Goal: Communication & Community: Answer question/provide support

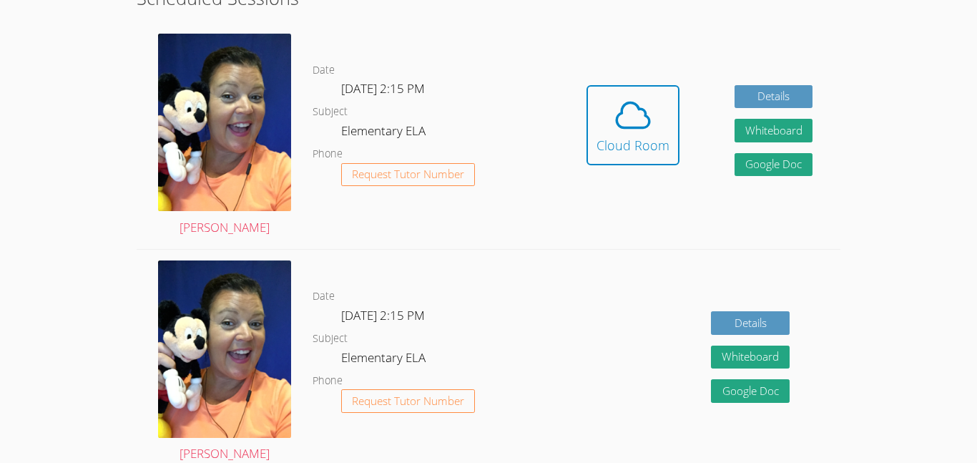
scroll to position [419, 0]
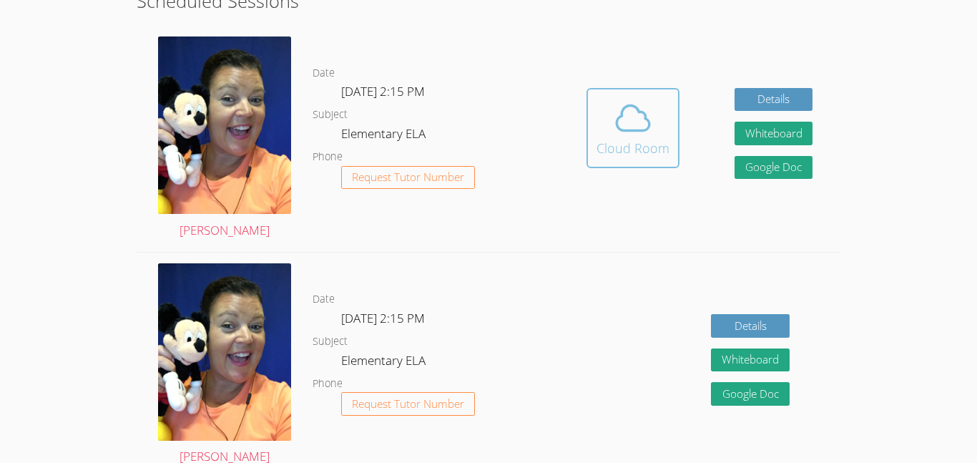
click at [653, 144] on div "Cloud Room" at bounding box center [632, 148] width 73 height 20
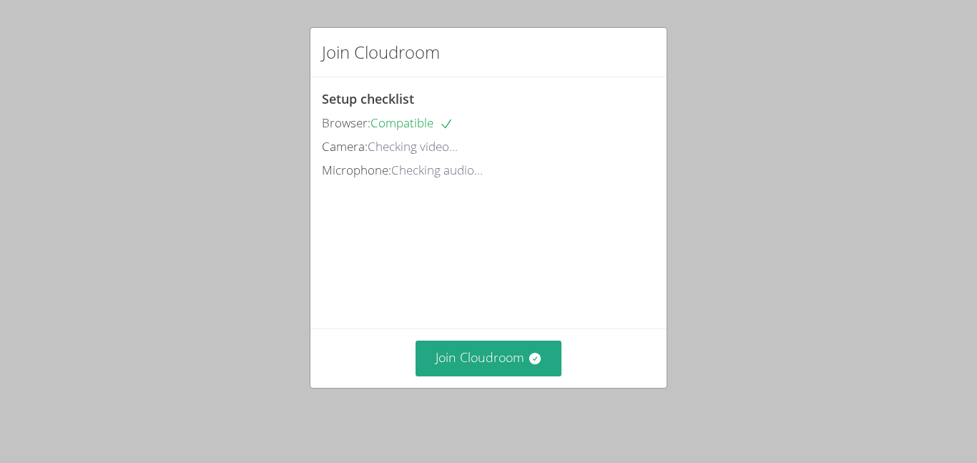
click at [467, 393] on div "Join Cloudroom Setup checklist Browser: Compatible Camera: Checking video... Mi…" at bounding box center [488, 231] width 977 height 463
click at [474, 367] on button "Join Cloudroom" at bounding box center [488, 357] width 147 height 35
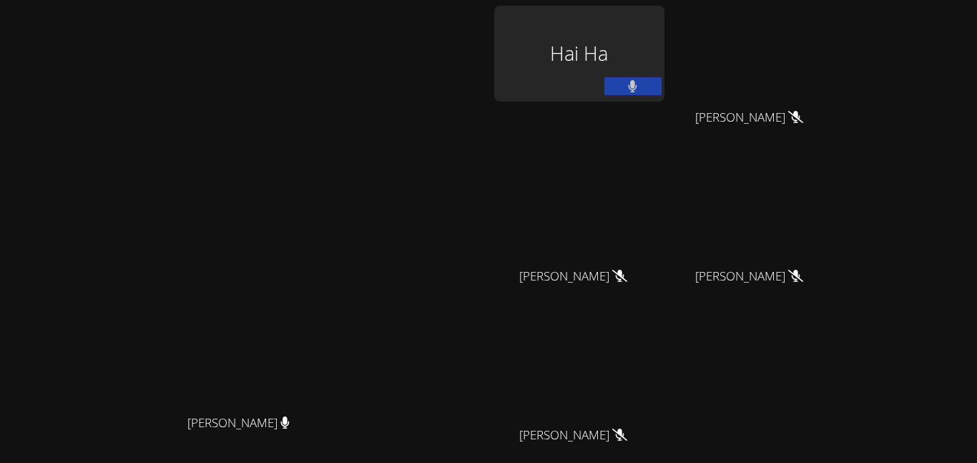
click at [637, 92] on icon at bounding box center [632, 86] width 9 height 12
click at [640, 89] on icon at bounding box center [632, 86] width 15 height 12
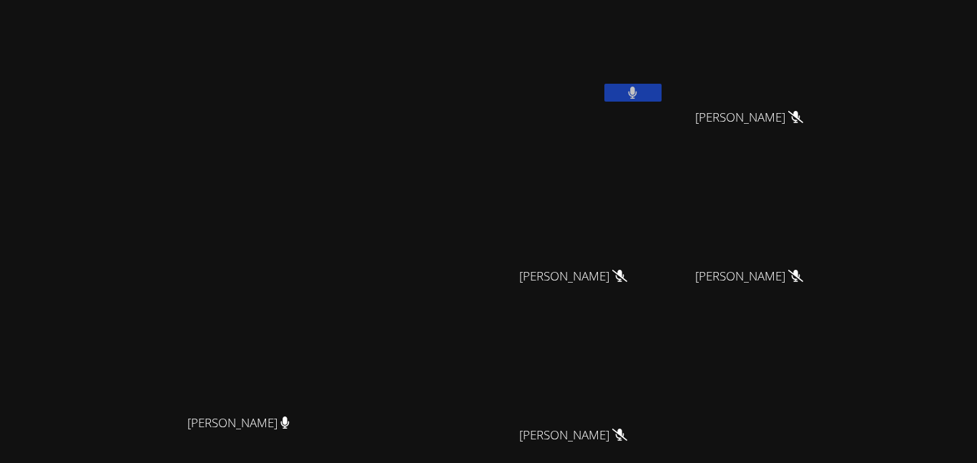
click at [198, 139] on video at bounding box center [244, 273] width 215 height 268
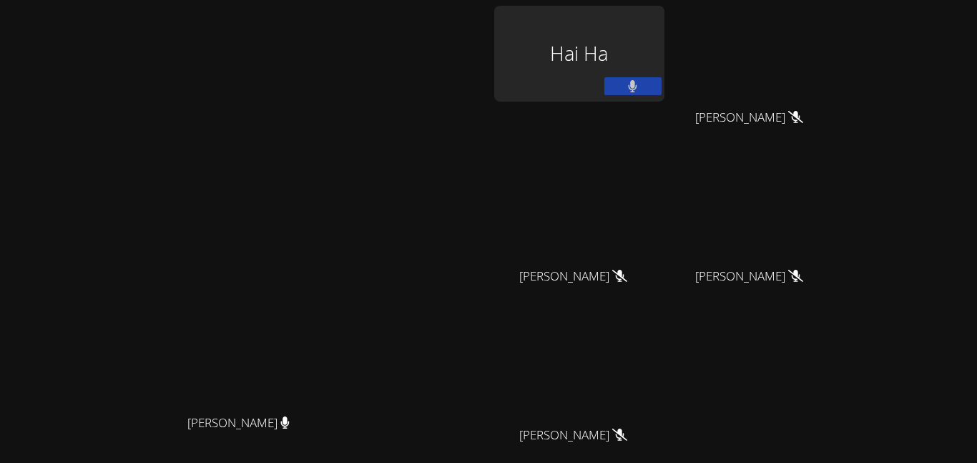
click at [351, 180] on video at bounding box center [244, 273] width 215 height 268
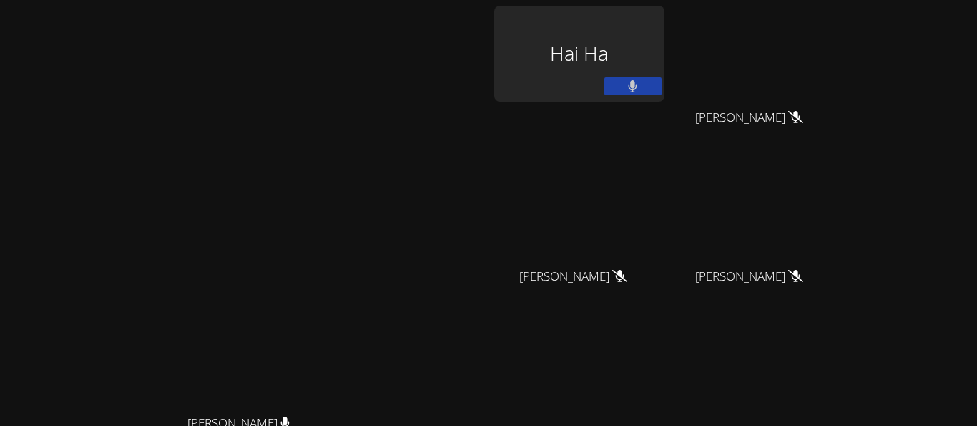
click at [351, 150] on video at bounding box center [244, 273] width 215 height 268
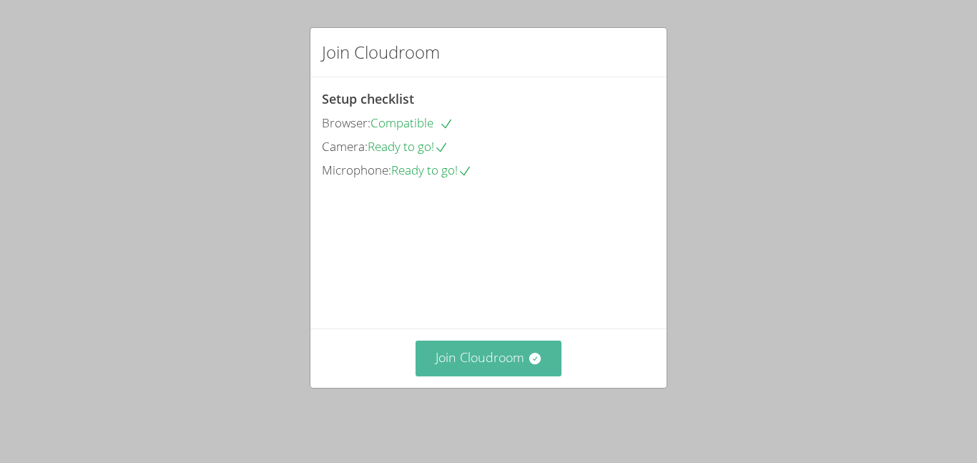
click at [481, 368] on button "Join Cloudroom" at bounding box center [488, 357] width 147 height 35
click at [487, 355] on button "Join Cloudroom" at bounding box center [488, 357] width 147 height 35
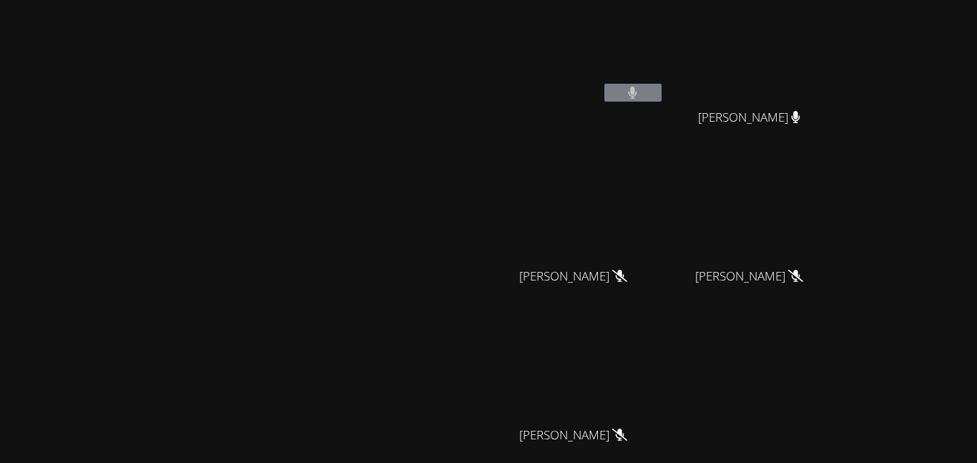
click at [664, 304] on div "[PERSON_NAME]" at bounding box center [579, 288] width 170 height 57
click at [627, 275] on span "[PERSON_NAME]" at bounding box center [573, 276] width 108 height 21
drag, startPoint x: 698, startPoint y: 275, endPoint x: 661, endPoint y: 277, distance: 36.5
click at [661, 277] on div "[PERSON_NAME]" at bounding box center [579, 288] width 170 height 57
click at [652, 285] on div at bounding box center [652, 285] width 0 height 0
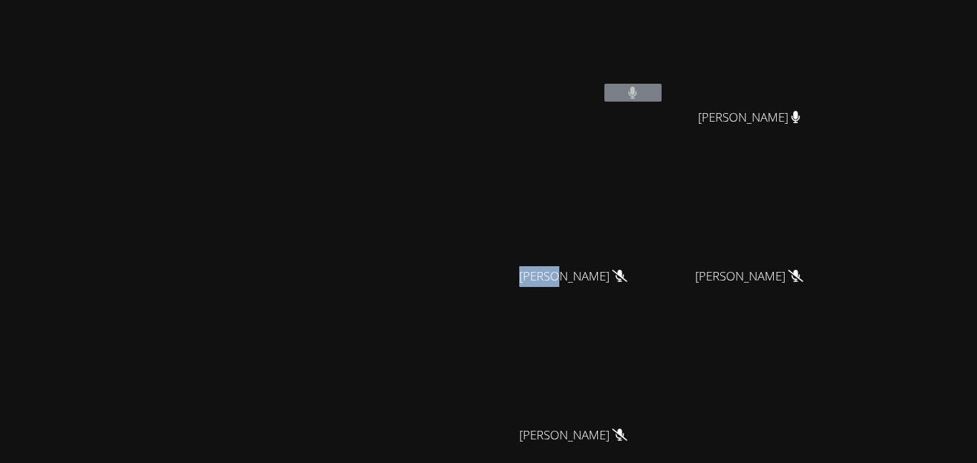
click at [286, 0] on div at bounding box center [143, 0] width 286 height 0
click at [756, 0] on div "Close" at bounding box center [488, 0] width 977 height 0
click at [637, 95] on icon at bounding box center [632, 93] width 9 height 12
click at [637, 97] on icon at bounding box center [633, 93] width 9 height 12
click at [661, 95] on button at bounding box center [632, 93] width 57 height 18
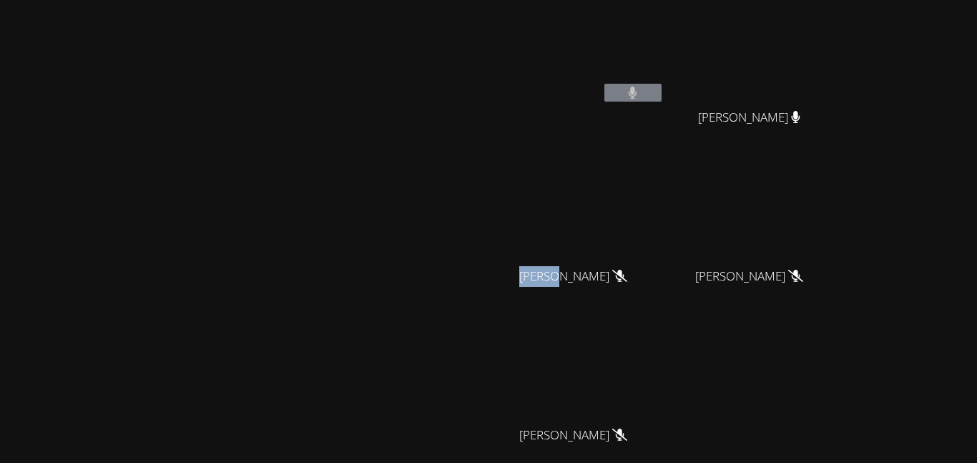
click at [774, 247] on div at bounding box center [774, 247] width 0 height 0
click at [756, 0] on div "Close" at bounding box center [488, 0] width 977 height 0
click at [661, 101] on button at bounding box center [632, 93] width 57 height 18
click at [627, 274] on span "[PERSON_NAME]" at bounding box center [573, 276] width 108 height 21
click at [661, 95] on button at bounding box center [632, 93] width 57 height 18
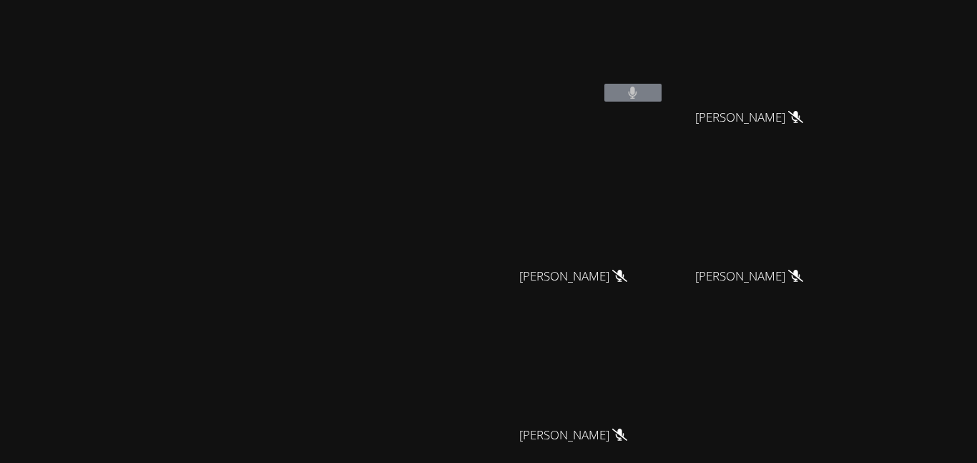
click at [637, 95] on icon at bounding box center [632, 93] width 9 height 12
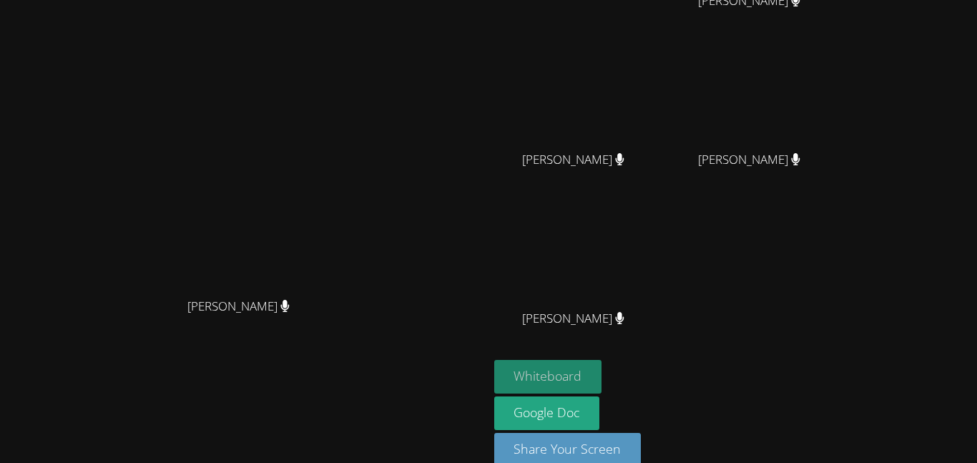
scroll to position [140, 0]
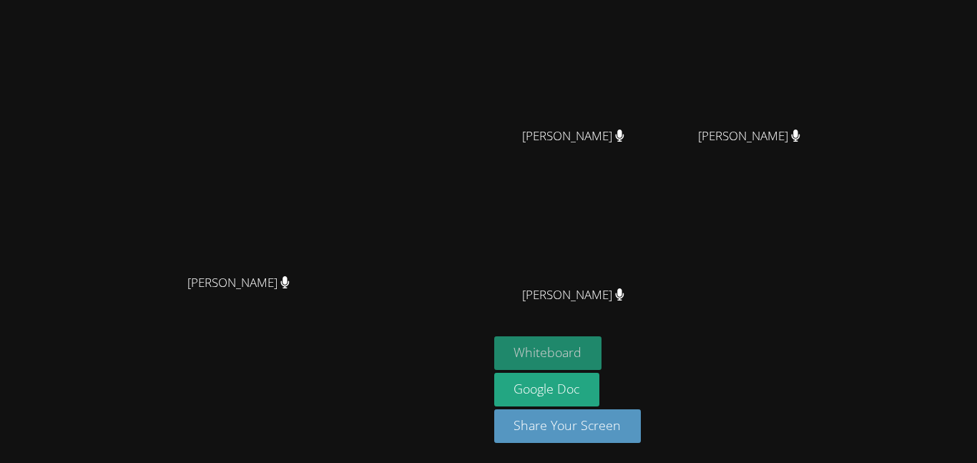
click at [602, 354] on button "Whiteboard" at bounding box center [548, 353] width 108 height 34
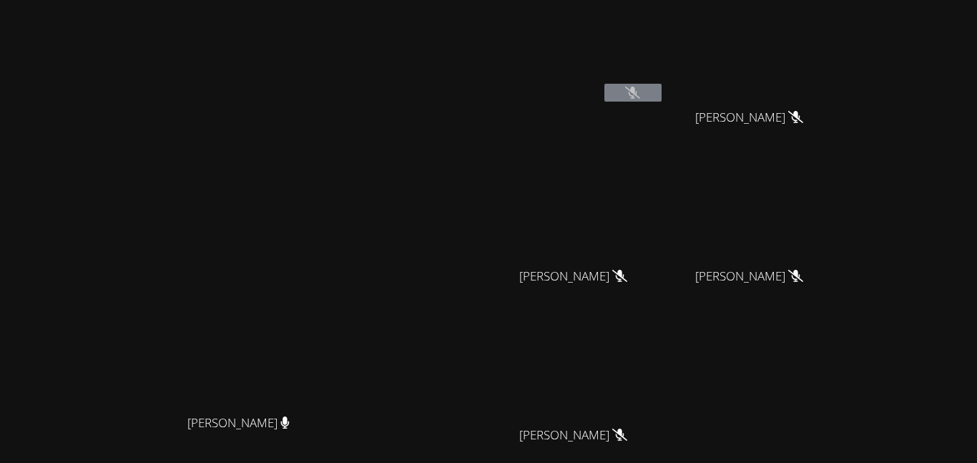
click at [661, 91] on button at bounding box center [632, 93] width 57 height 18
click at [290, 433] on span "[PERSON_NAME]" at bounding box center [238, 423] width 102 height 21
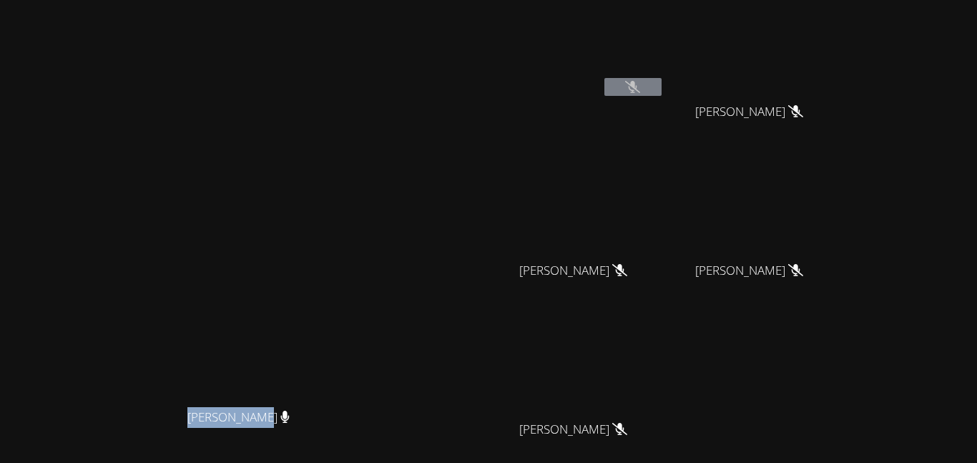
drag, startPoint x: 307, startPoint y: 448, endPoint x: 246, endPoint y: 380, distance: 91.2
click at [246, 380] on div "[PERSON_NAME] [PERSON_NAME]" at bounding box center [244, 295] width 477 height 325
click at [237, 411] on div at bounding box center [237, 411] width 0 height 0
click at [207, 0] on div at bounding box center [143, 0] width 286 height 0
click at [204, 0] on div at bounding box center [143, 0] width 286 height 0
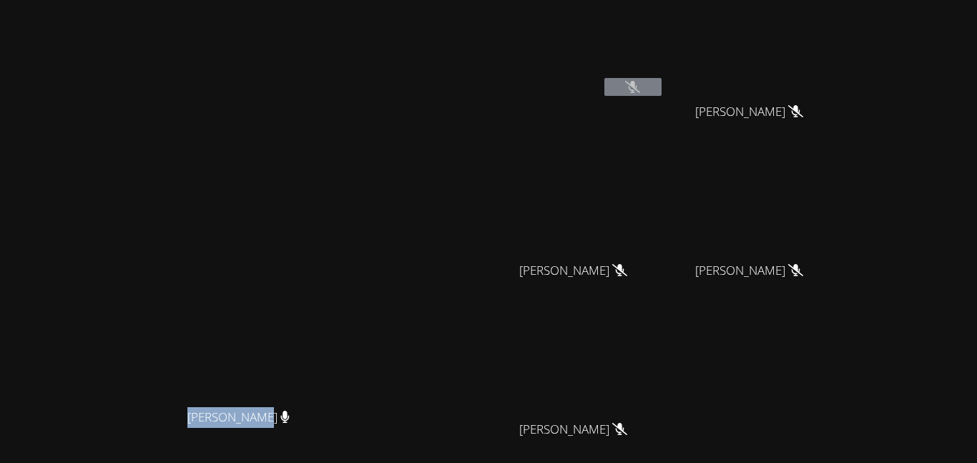
click at [348, 0] on div "Close" at bounding box center [488, 0] width 977 height 0
drag, startPoint x: 759, startPoint y: 271, endPoint x: 910, endPoint y: 266, distance: 151.0
click at [840, 266] on div "[PERSON_NAME]" at bounding box center [755, 283] width 170 height 57
click at [900, 242] on div at bounding box center [900, 242] width 0 height 0
click at [286, 0] on div at bounding box center [143, 0] width 286 height 0
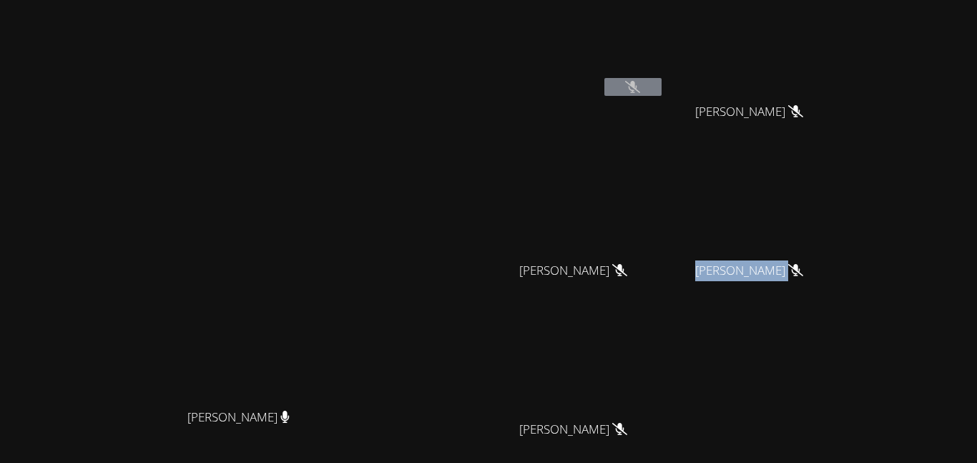
click at [829, 0] on div "Close" at bounding box center [488, 0] width 977 height 0
click at [840, 174] on video at bounding box center [755, 207] width 170 height 96
click at [839, 154] on div "Hai [PERSON_NAME] [PERSON_NAME] [PERSON_NAME] [PERSON_NAME] [PERSON_NAME] [PERS…" at bounding box center [667, 235] width 346 height 471
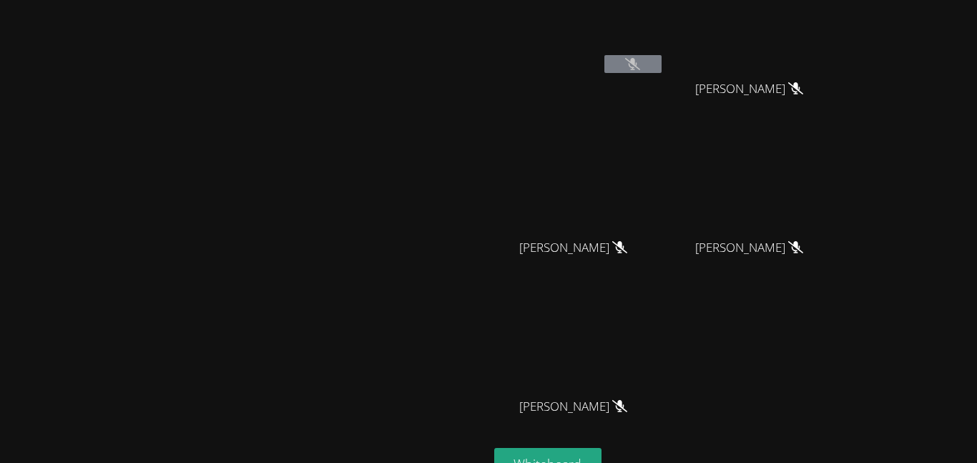
scroll to position [0, 0]
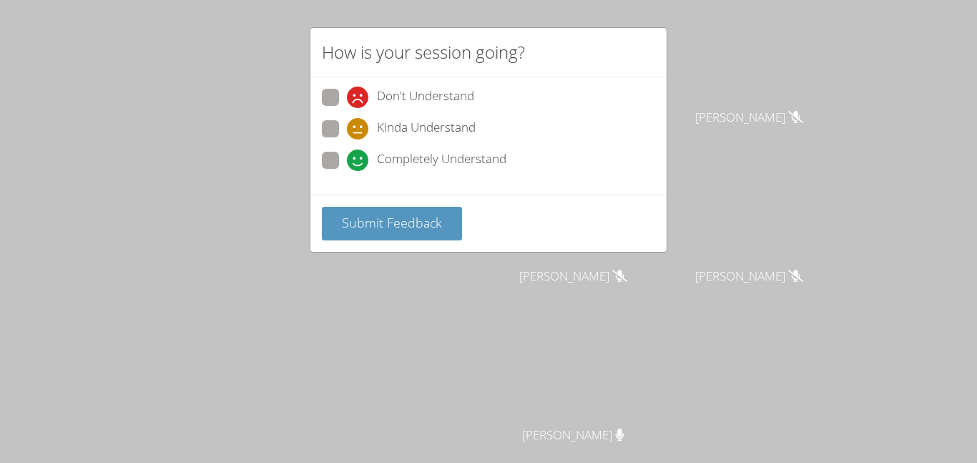
click at [347, 139] on span at bounding box center [347, 139] width 0 height 0
click at [347, 131] on input "Kinda Understand" at bounding box center [353, 126] width 12 height 12
radio input "true"
click at [347, 139] on span at bounding box center [347, 139] width 0 height 0
click at [347, 131] on input "Kinda Understand" at bounding box center [353, 126] width 12 height 12
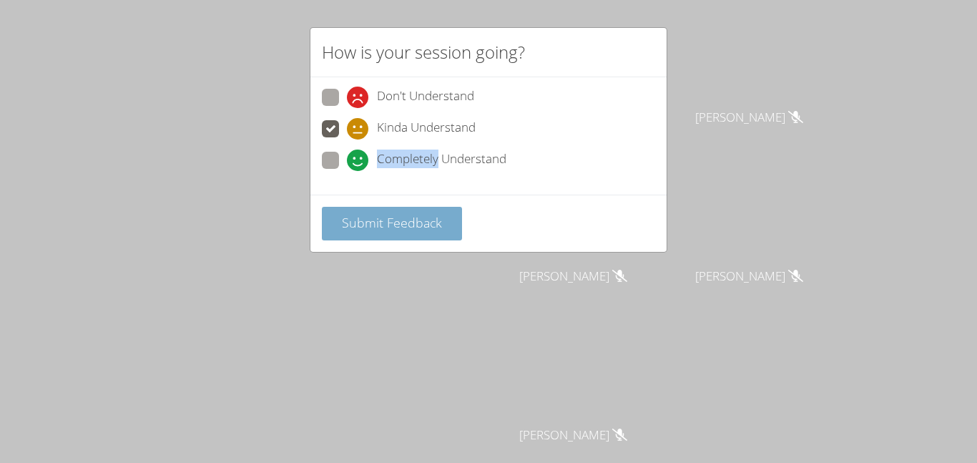
click at [343, 219] on span "Submit Feedback" at bounding box center [392, 222] width 100 height 17
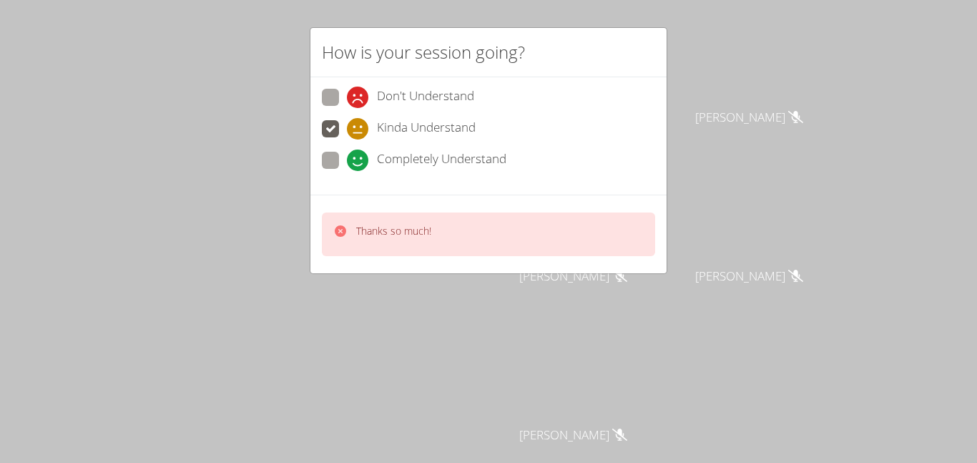
click at [307, 290] on div "How is your session going? Don't Understand Kinda Understand Completely Underst…" at bounding box center [488, 231] width 977 height 463
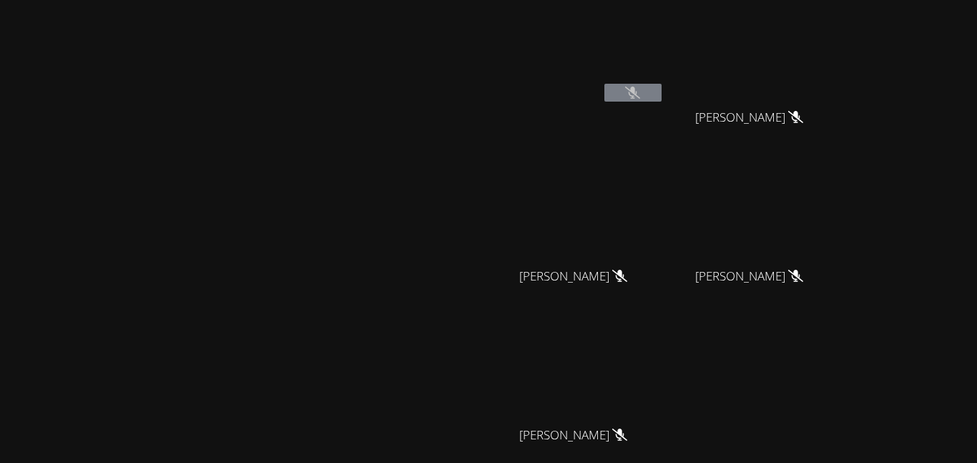
click at [305, 292] on video at bounding box center [244, 273] width 215 height 268
